Goal: Task Accomplishment & Management: Use online tool/utility

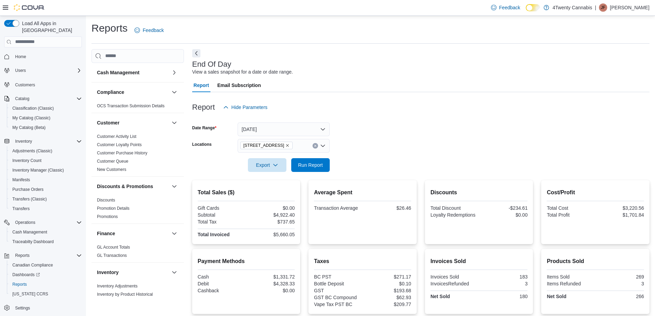
scroll to position [98, 0]
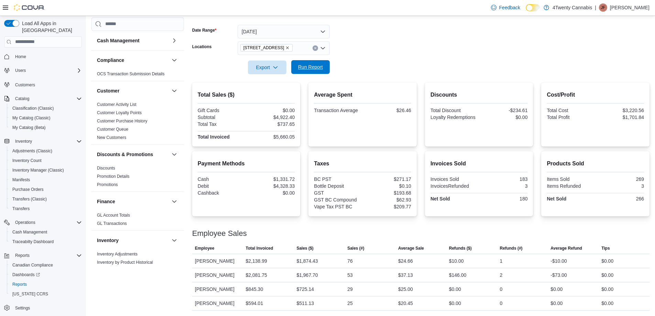
click at [318, 64] on span "Run Report" at bounding box center [310, 67] width 25 height 7
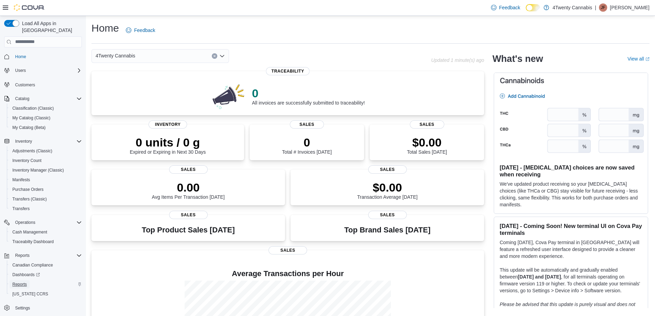
click at [14, 281] on span "Reports" at bounding box center [19, 283] width 14 height 5
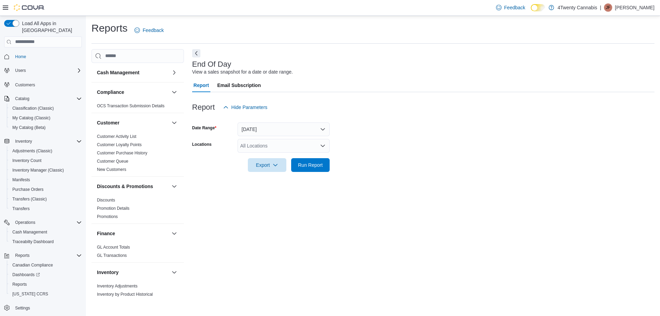
click at [321, 145] on icon "Open list of options" at bounding box center [323, 146] width 4 height 2
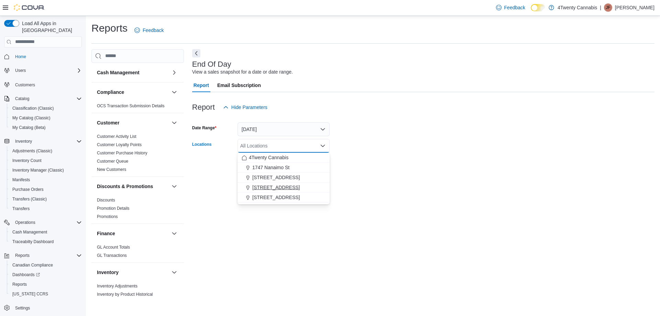
click at [263, 185] on span "[STREET_ADDRESS]" at bounding box center [275, 187] width 47 height 7
click at [365, 153] on div at bounding box center [423, 155] width 462 height 5
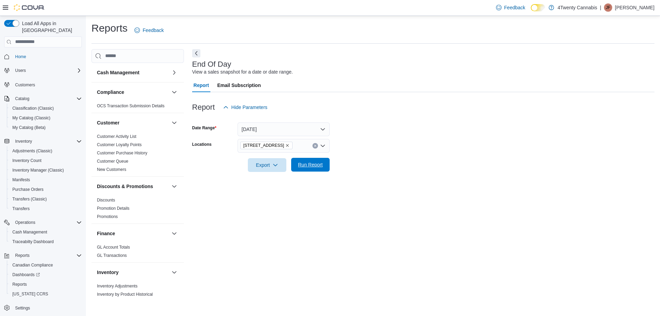
click at [306, 163] on span "Run Report" at bounding box center [310, 164] width 25 height 7
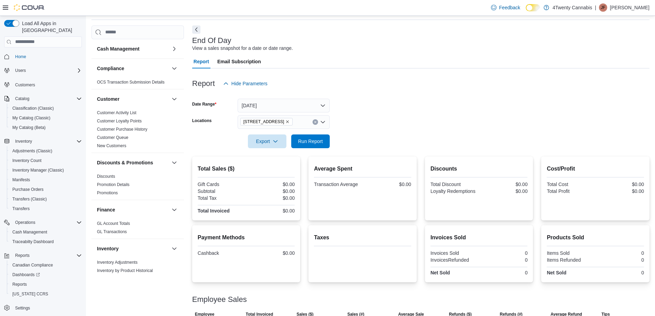
scroll to position [47, 0]
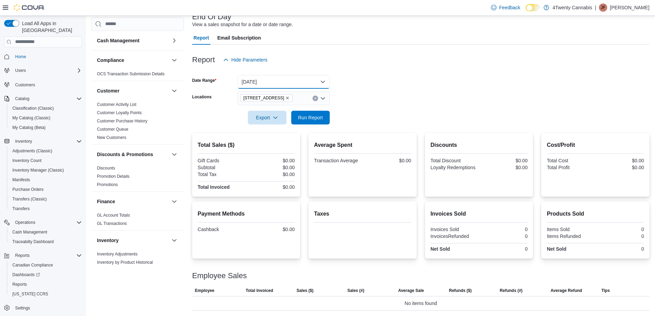
click at [324, 81] on button "[DATE]" at bounding box center [283, 82] width 92 height 14
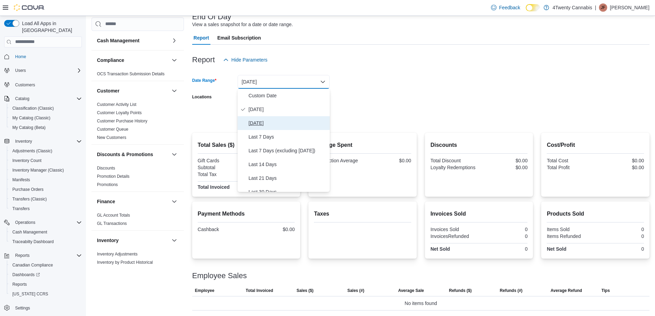
click at [261, 123] on span "Yesterday" at bounding box center [287, 123] width 78 height 8
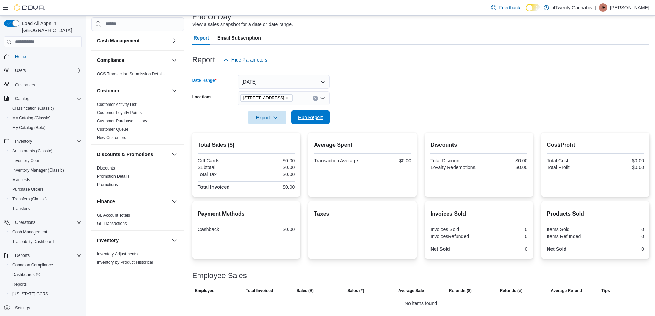
click at [309, 118] on span "Run Report" at bounding box center [310, 117] width 25 height 7
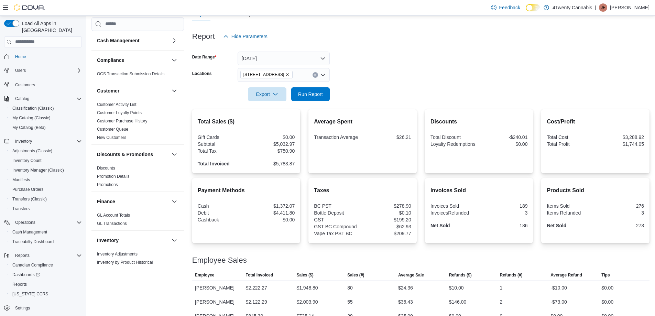
scroll to position [98, 0]
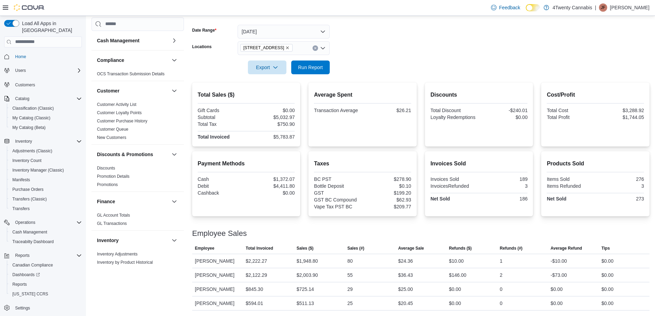
click at [325, 46] on icon "Open list of options" at bounding box center [322, 47] width 5 height 5
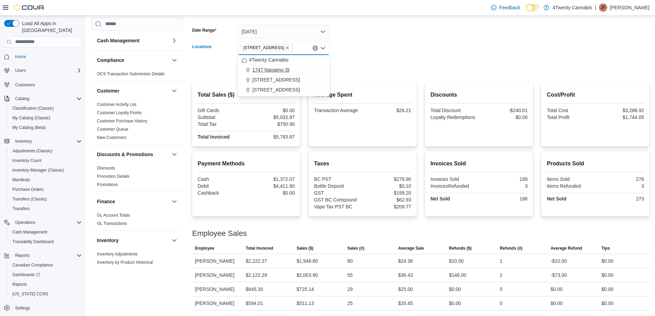
click at [268, 70] on span "1747 Nanaimo St" at bounding box center [270, 69] width 37 height 7
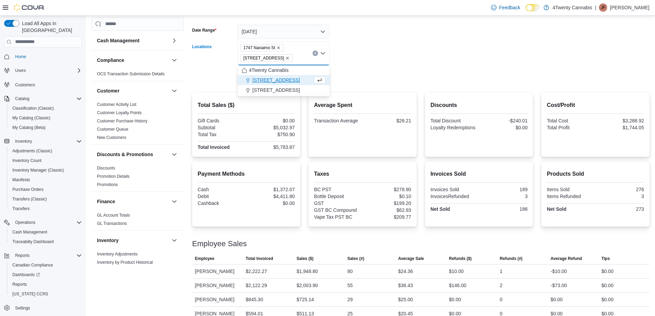
click at [280, 47] on icon "Remove 1747 Nanaimo St from selection in this group" at bounding box center [278, 48] width 4 height 4
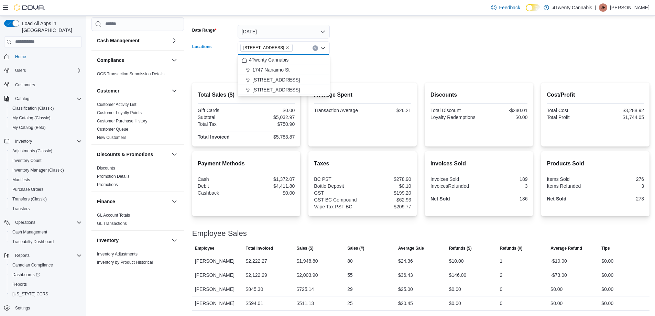
click at [399, 57] on div at bounding box center [420, 57] width 457 height 5
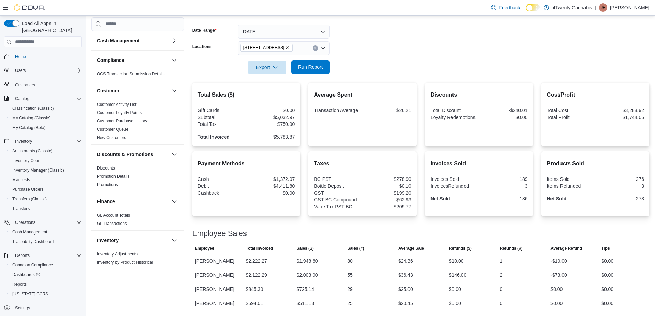
click at [307, 62] on span "Run Report" at bounding box center [310, 67] width 30 height 14
click at [314, 47] on icon "Clear input" at bounding box center [315, 48] width 3 height 3
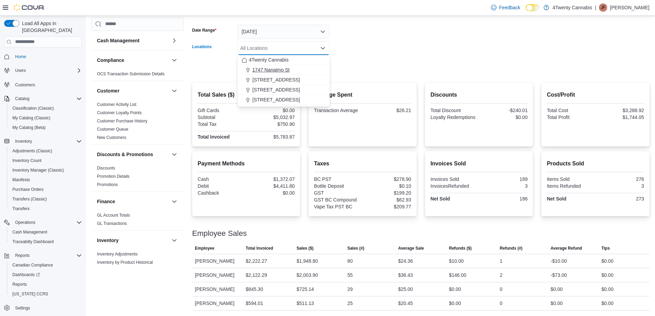
click at [266, 68] on span "1747 Nanaimo St" at bounding box center [270, 69] width 37 height 7
click at [374, 57] on div at bounding box center [420, 57] width 457 height 5
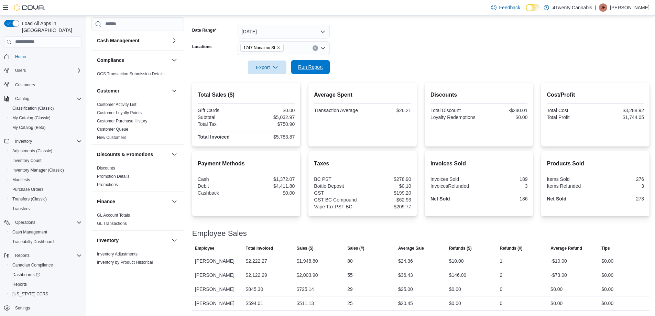
click at [323, 68] on span "Run Report" at bounding box center [310, 67] width 30 height 14
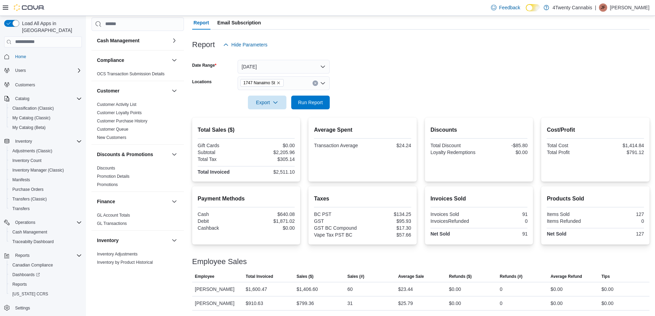
scroll to position [63, 0]
click at [478, 75] on form "Date Range Yesterday Locations 1747 Nanaimo St Export Run Report" at bounding box center [420, 81] width 457 height 58
